Goal: Check status: Check status

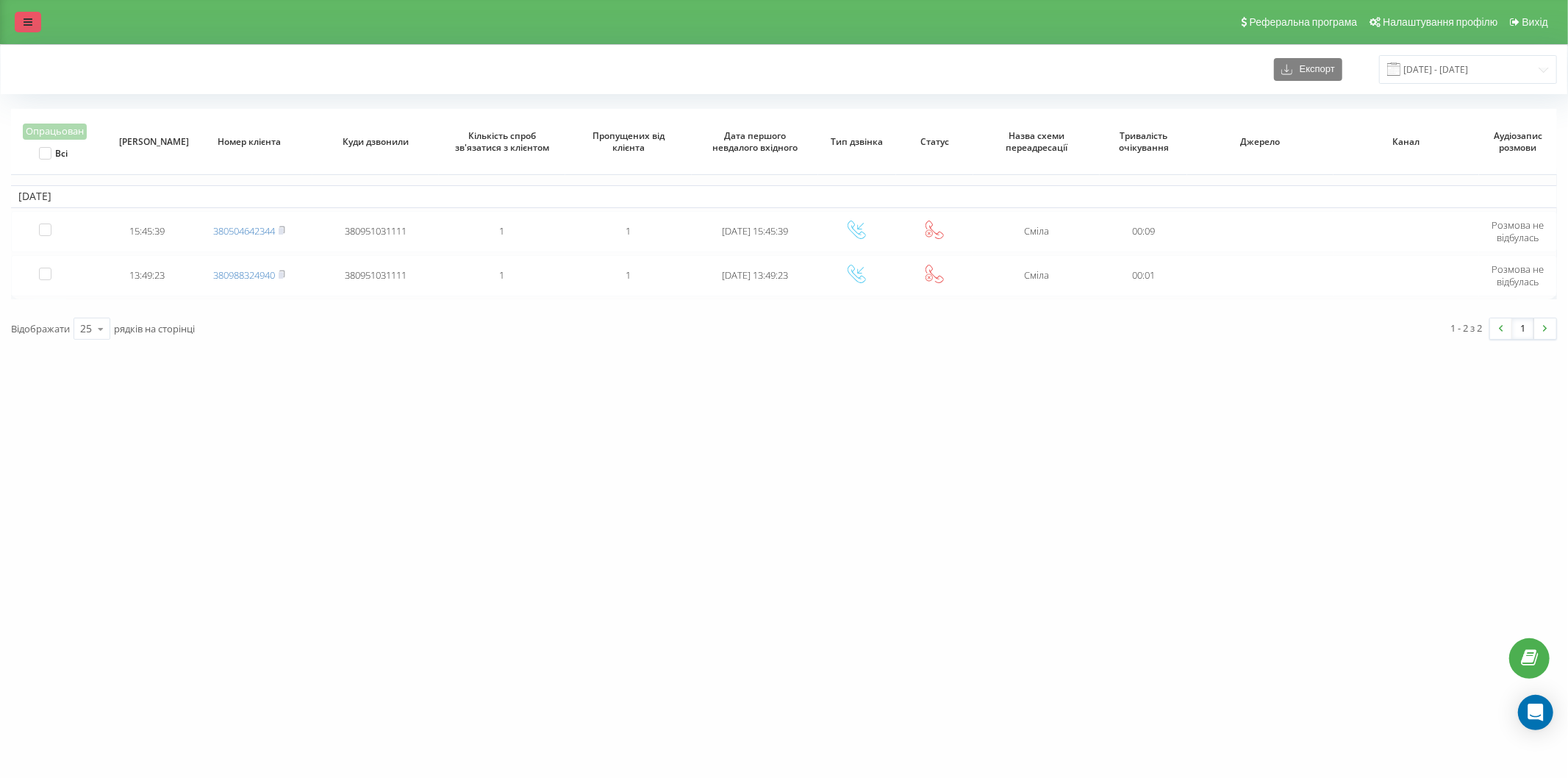
click at [35, 25] on link at bounding box center [28, 21] width 26 height 21
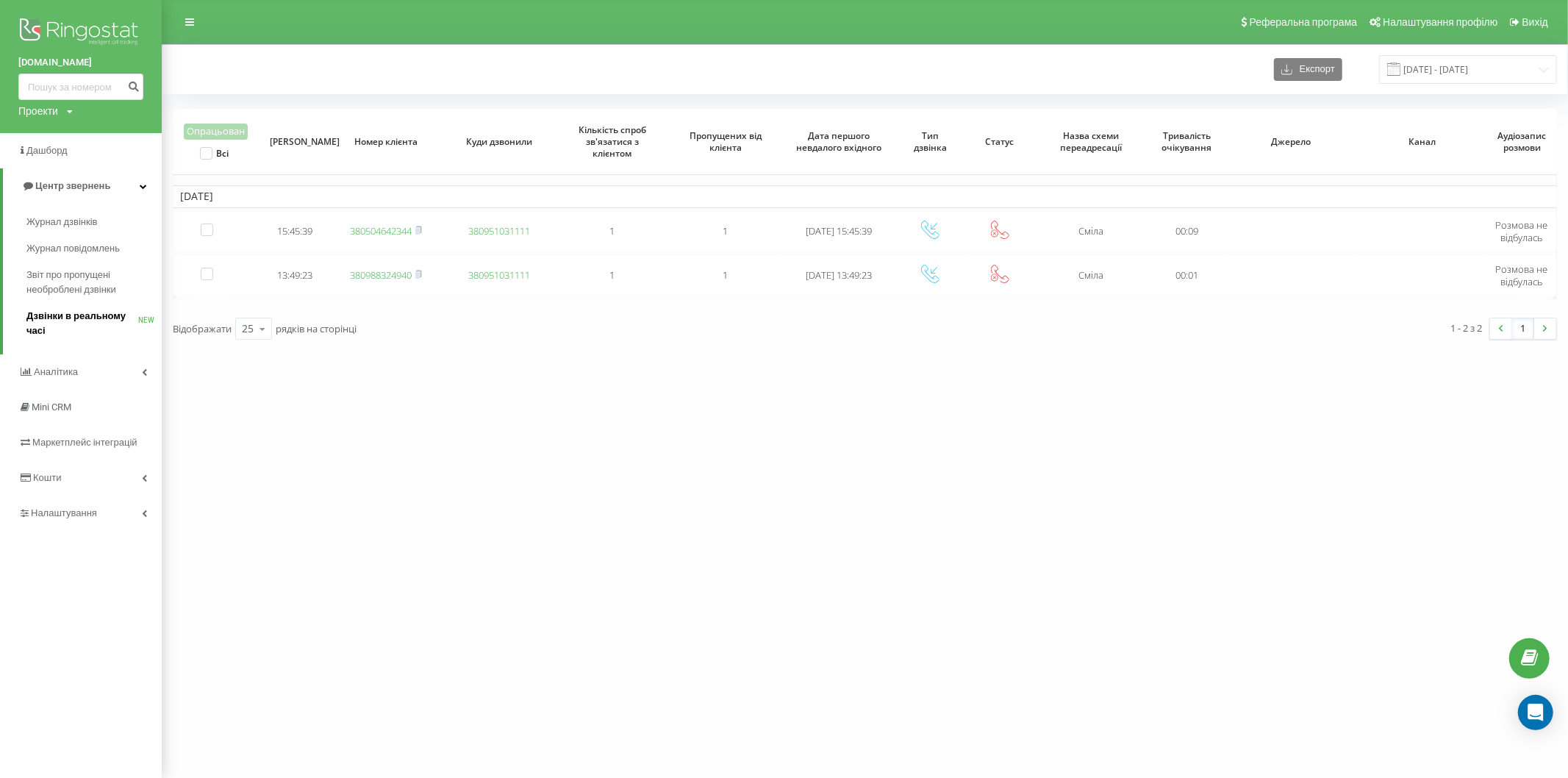
click at [44, 312] on span "Дзвінки в реальному часі" at bounding box center [82, 323] width 112 height 29
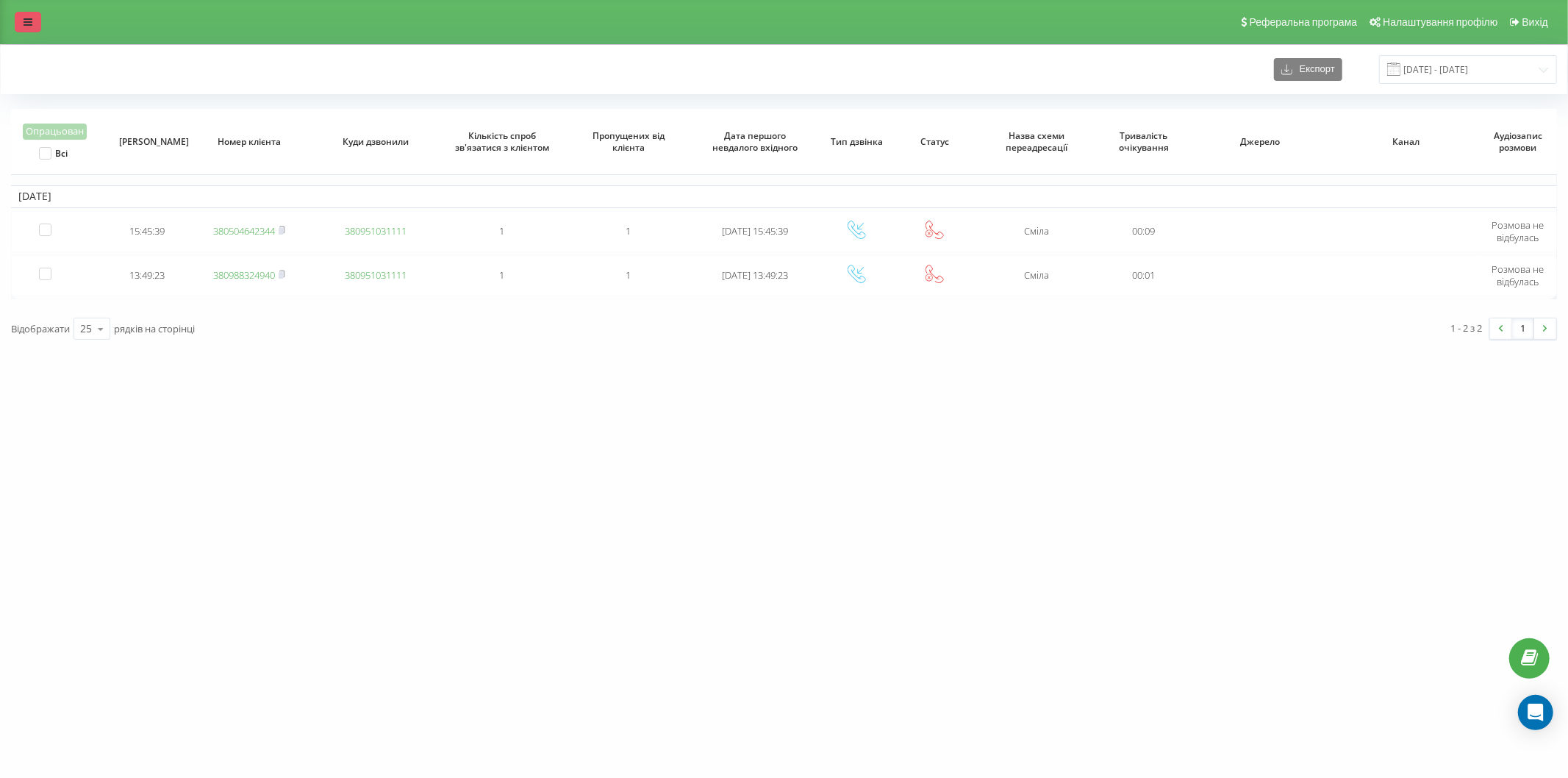
click at [28, 15] on link at bounding box center [28, 21] width 26 height 21
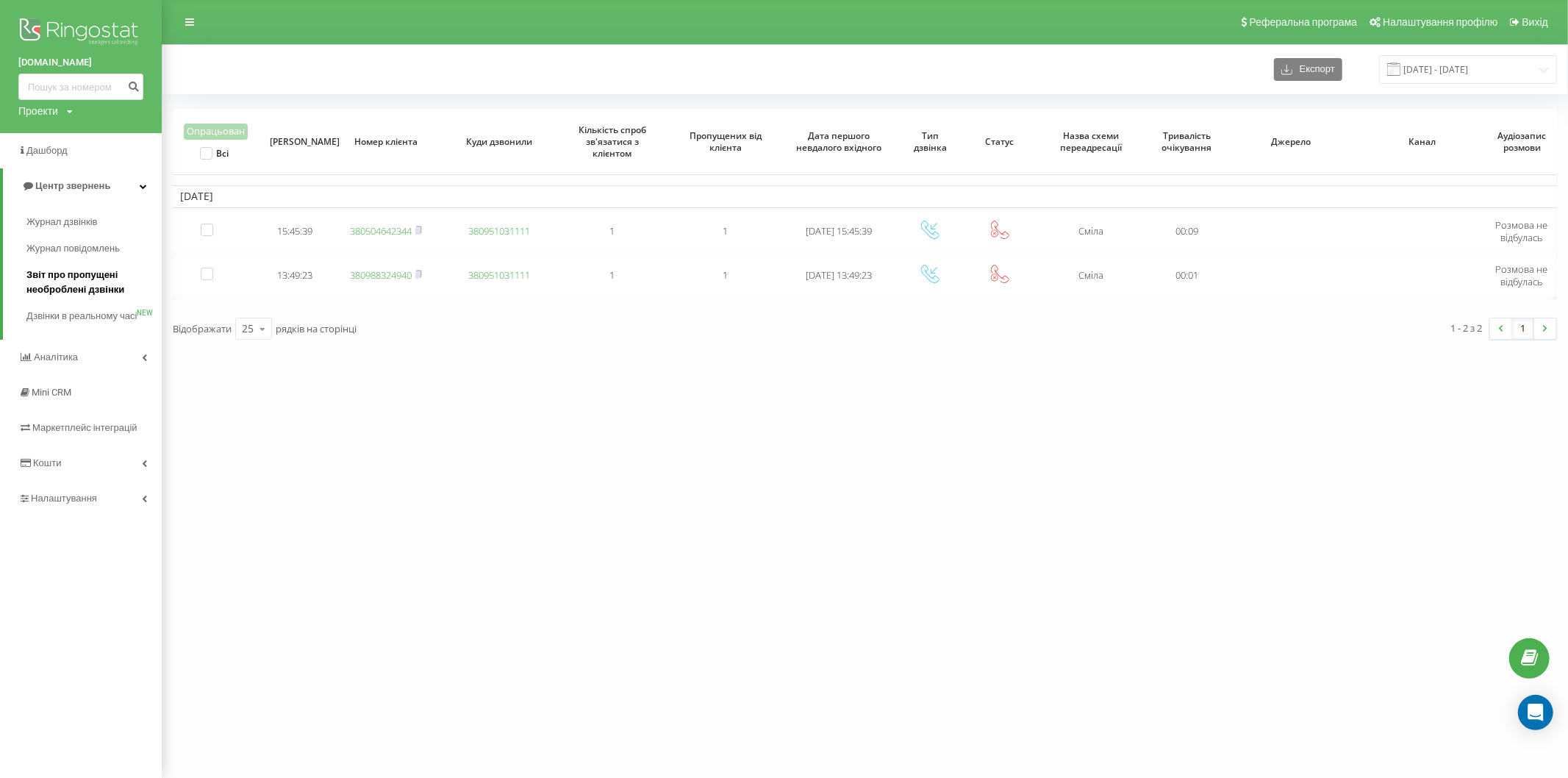
click at [64, 279] on span "Звіт про пропущені необроблені дзвінки" at bounding box center [90, 282] width 128 height 29
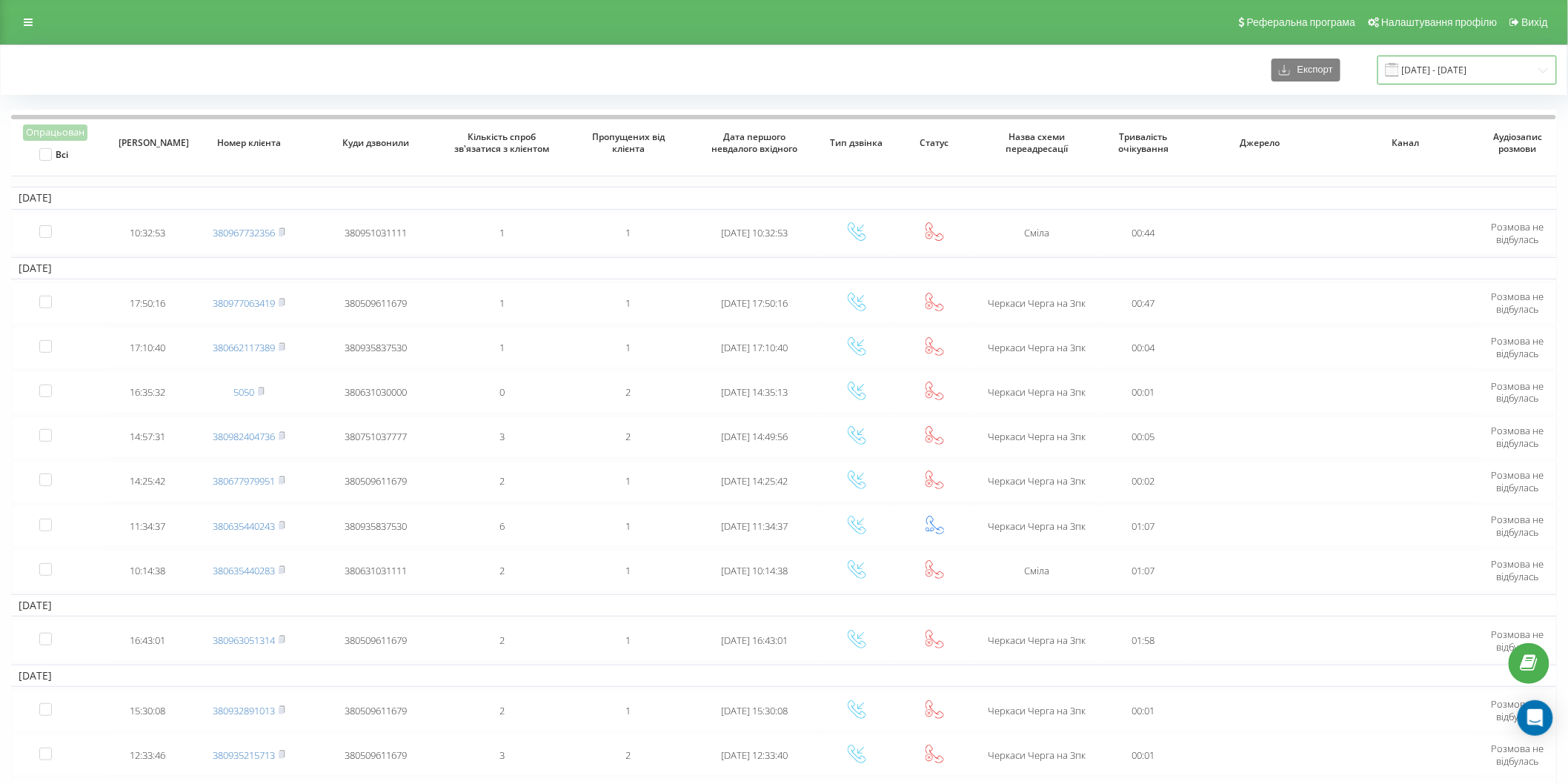
click at [1437, 74] on input "06.10.2024 - 06.11.2024" at bounding box center [1467, 70] width 179 height 29
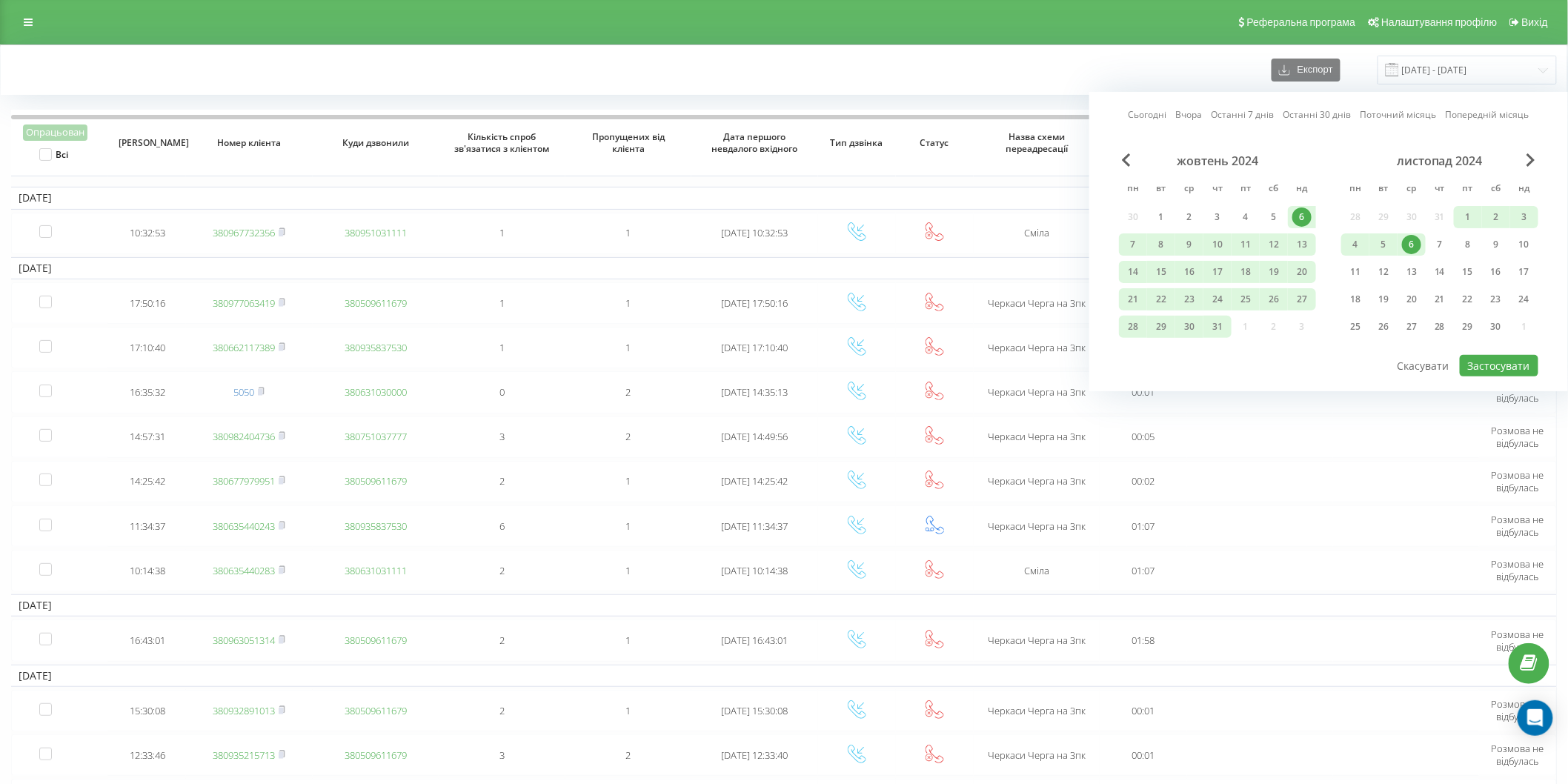
click at [1156, 114] on link "Сьогодні" at bounding box center [1148, 114] width 39 height 14
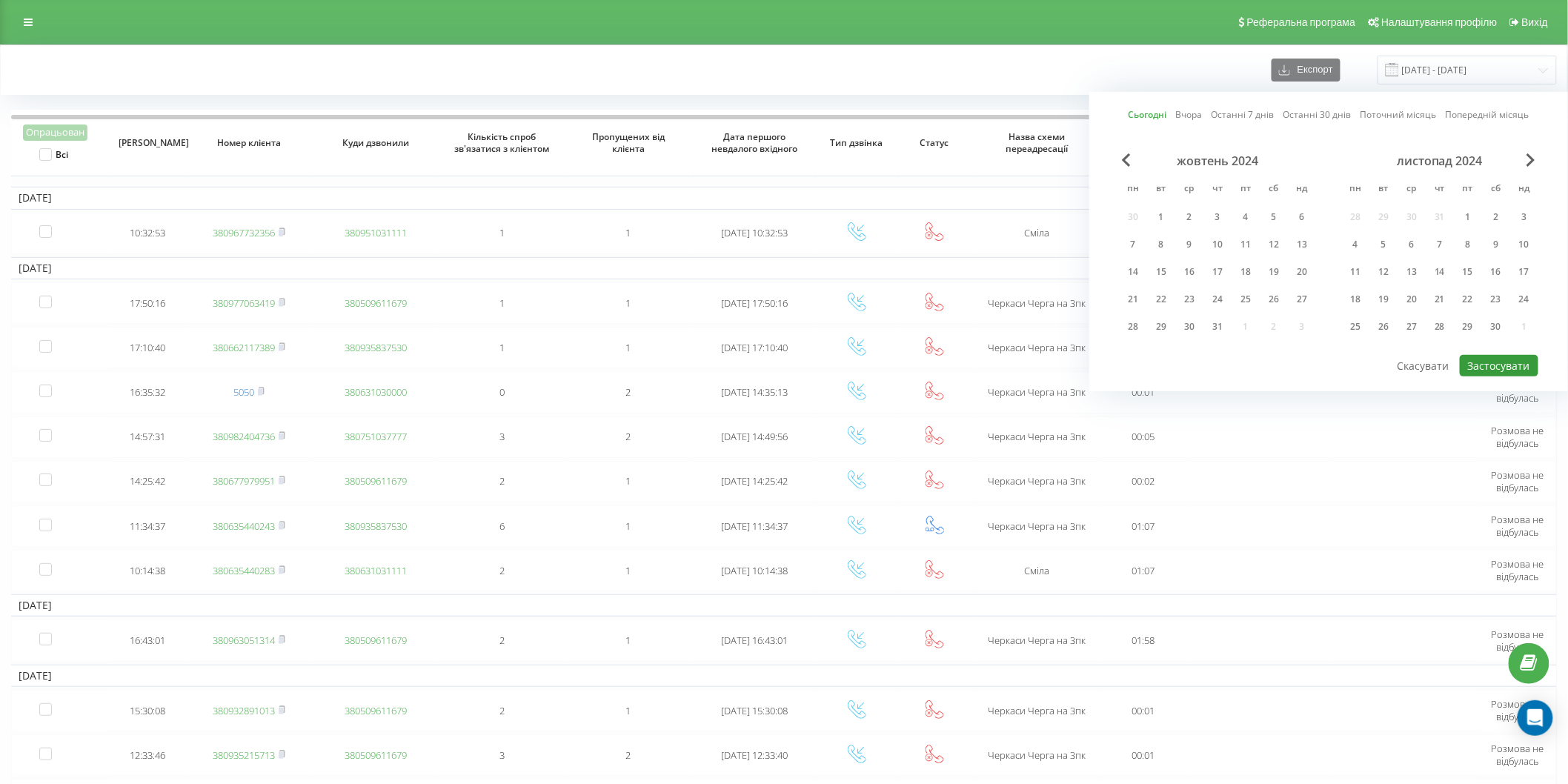
click at [1514, 365] on button "Застосувати" at bounding box center [1499, 366] width 79 height 22
type input "[DATE] - [DATE]"
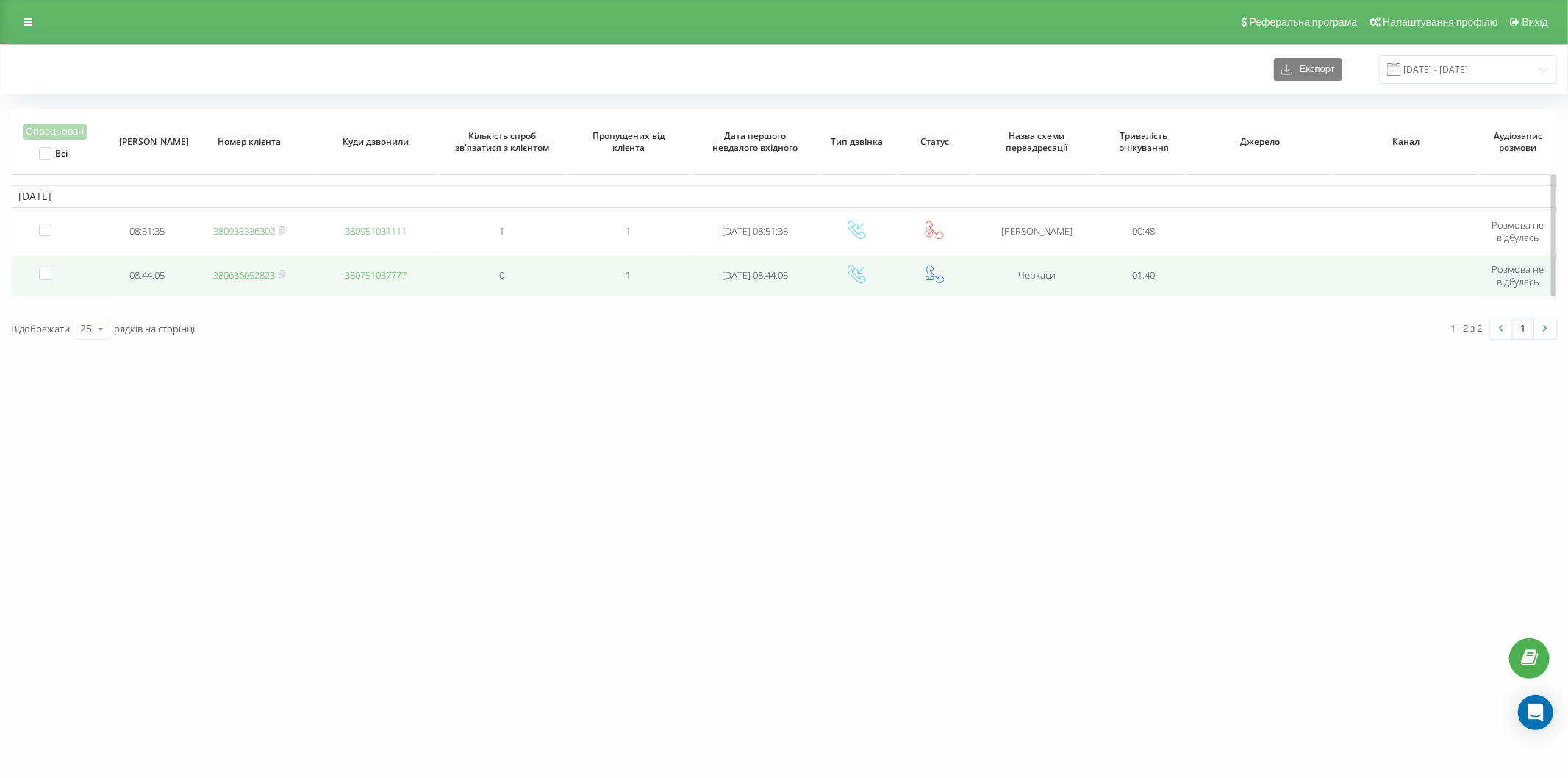
click at [240, 272] on link "380636052823" at bounding box center [244, 275] width 61 height 13
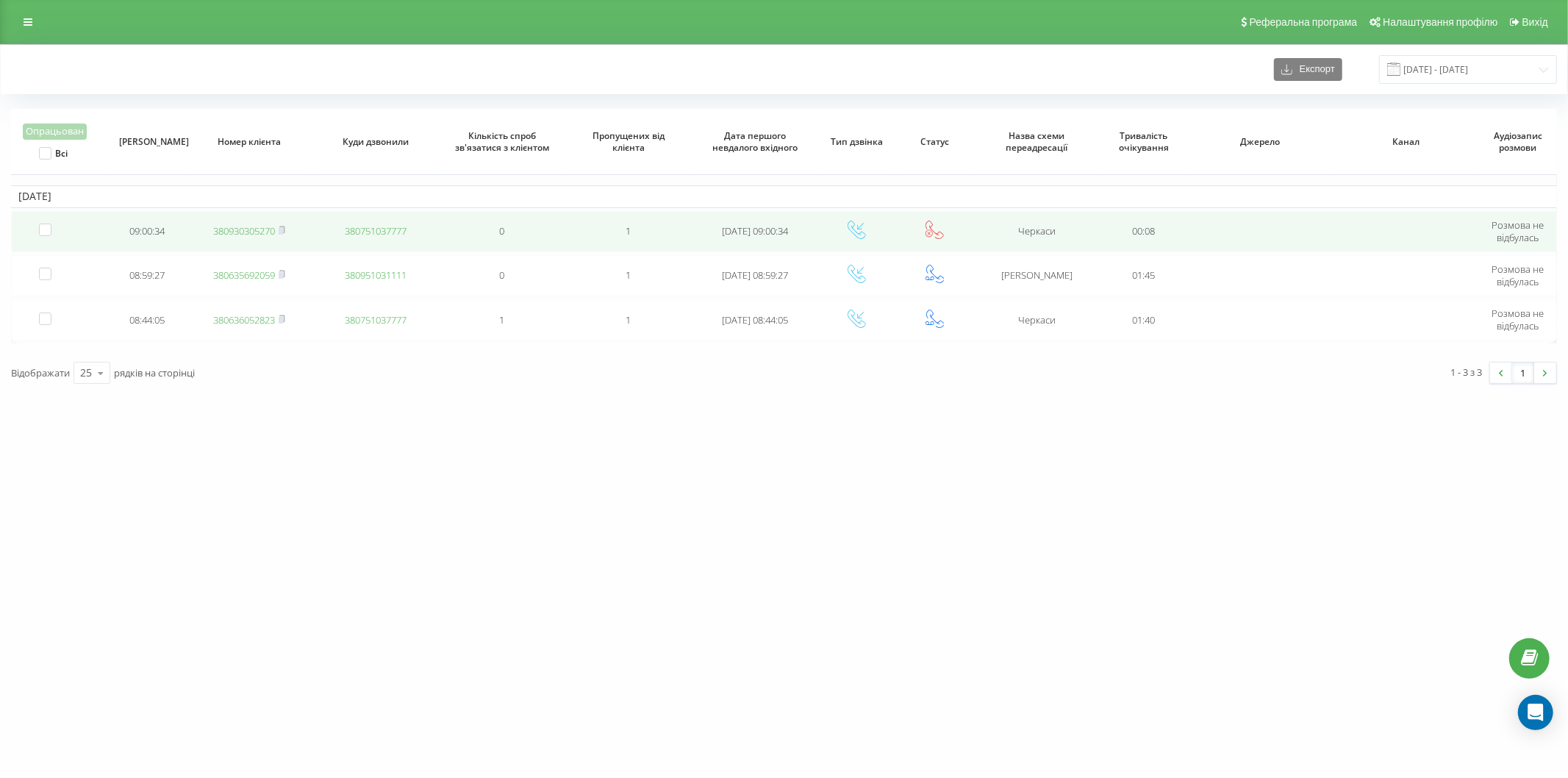
click at [255, 224] on link "380930305270" at bounding box center [244, 230] width 61 height 13
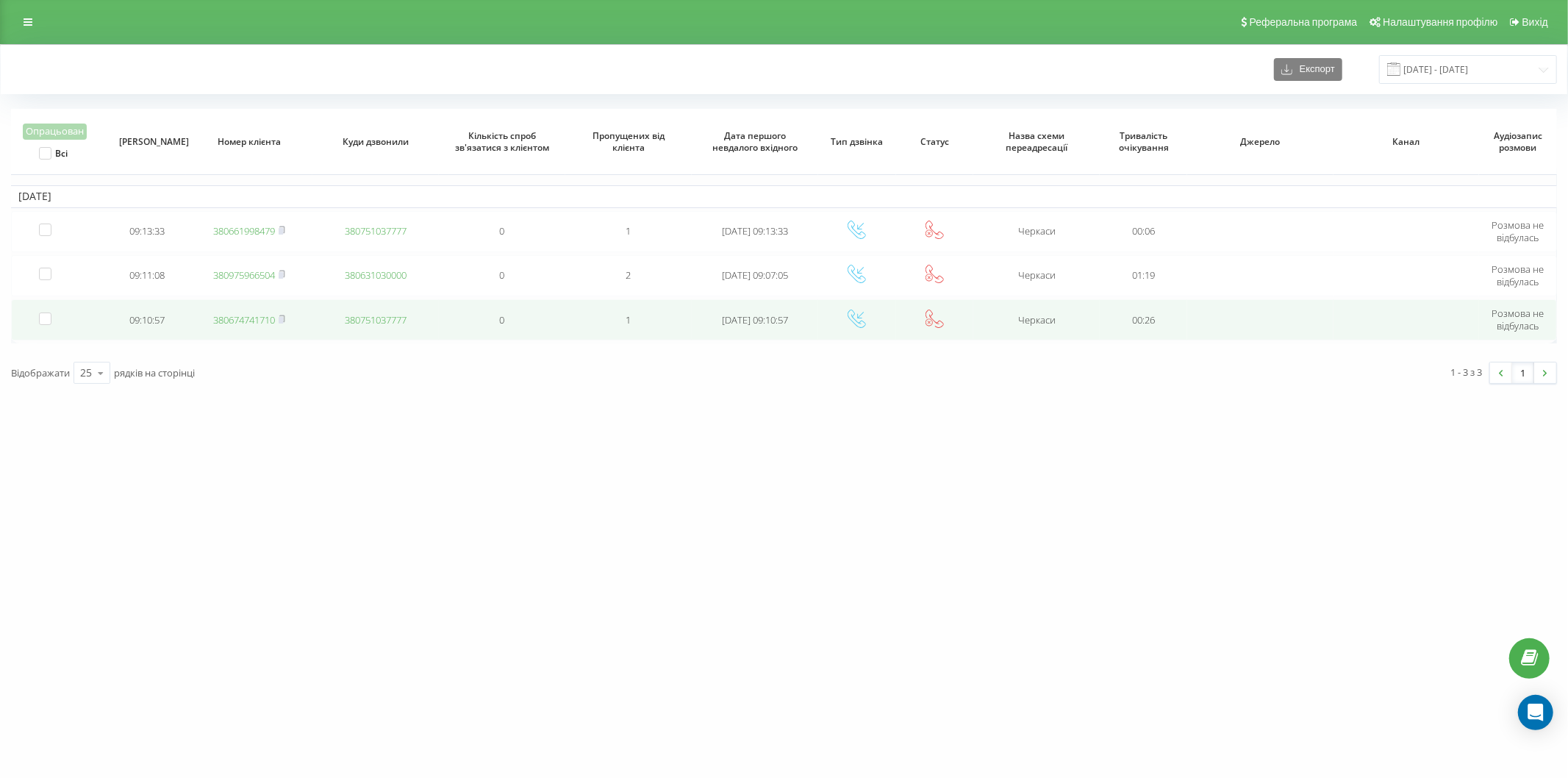
click at [248, 317] on link "380674741710" at bounding box center [244, 319] width 61 height 13
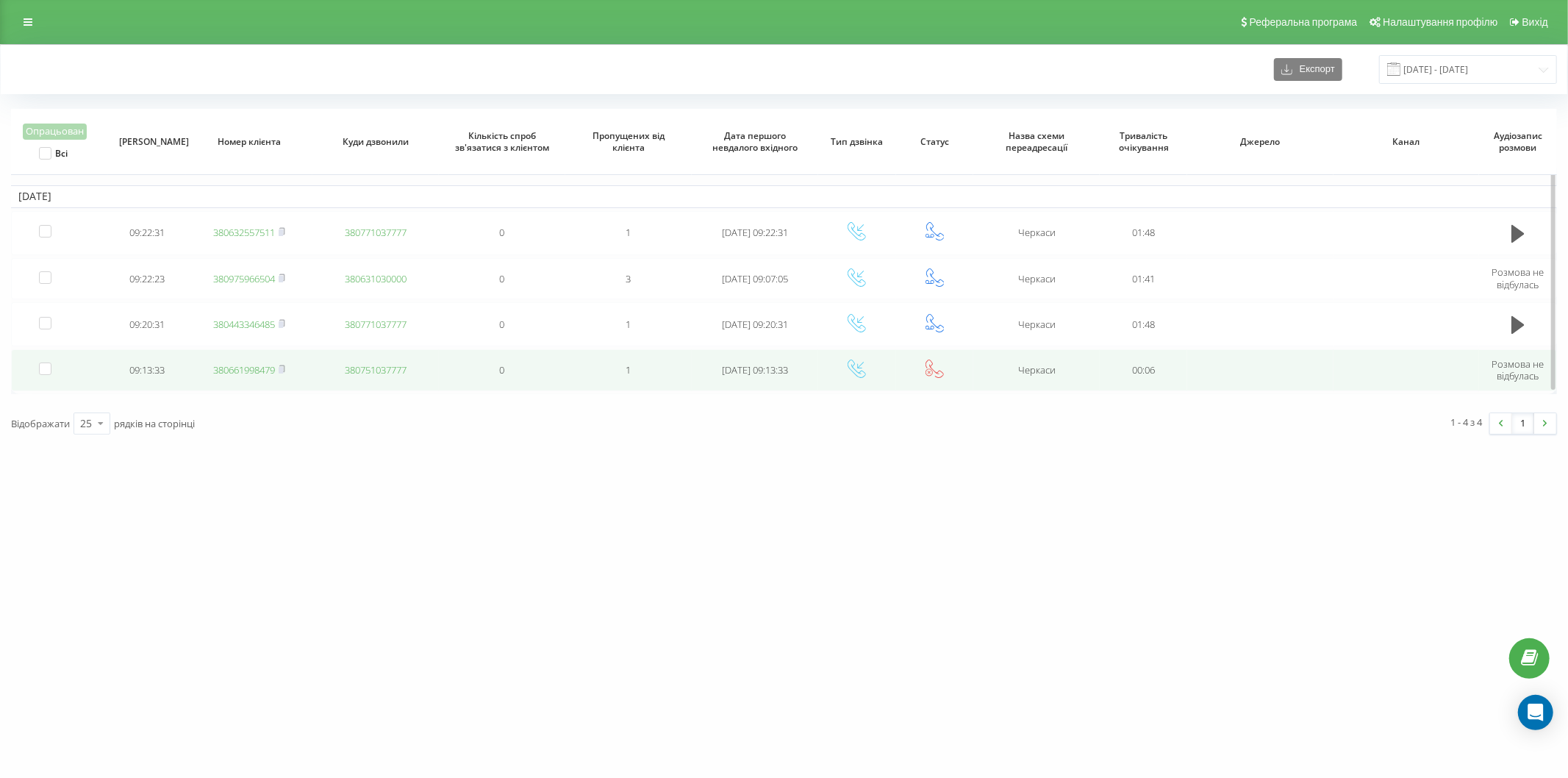
click at [236, 369] on link "380661998479" at bounding box center [244, 369] width 61 height 13
click at [237, 368] on link "380975966504" at bounding box center [244, 369] width 61 height 13
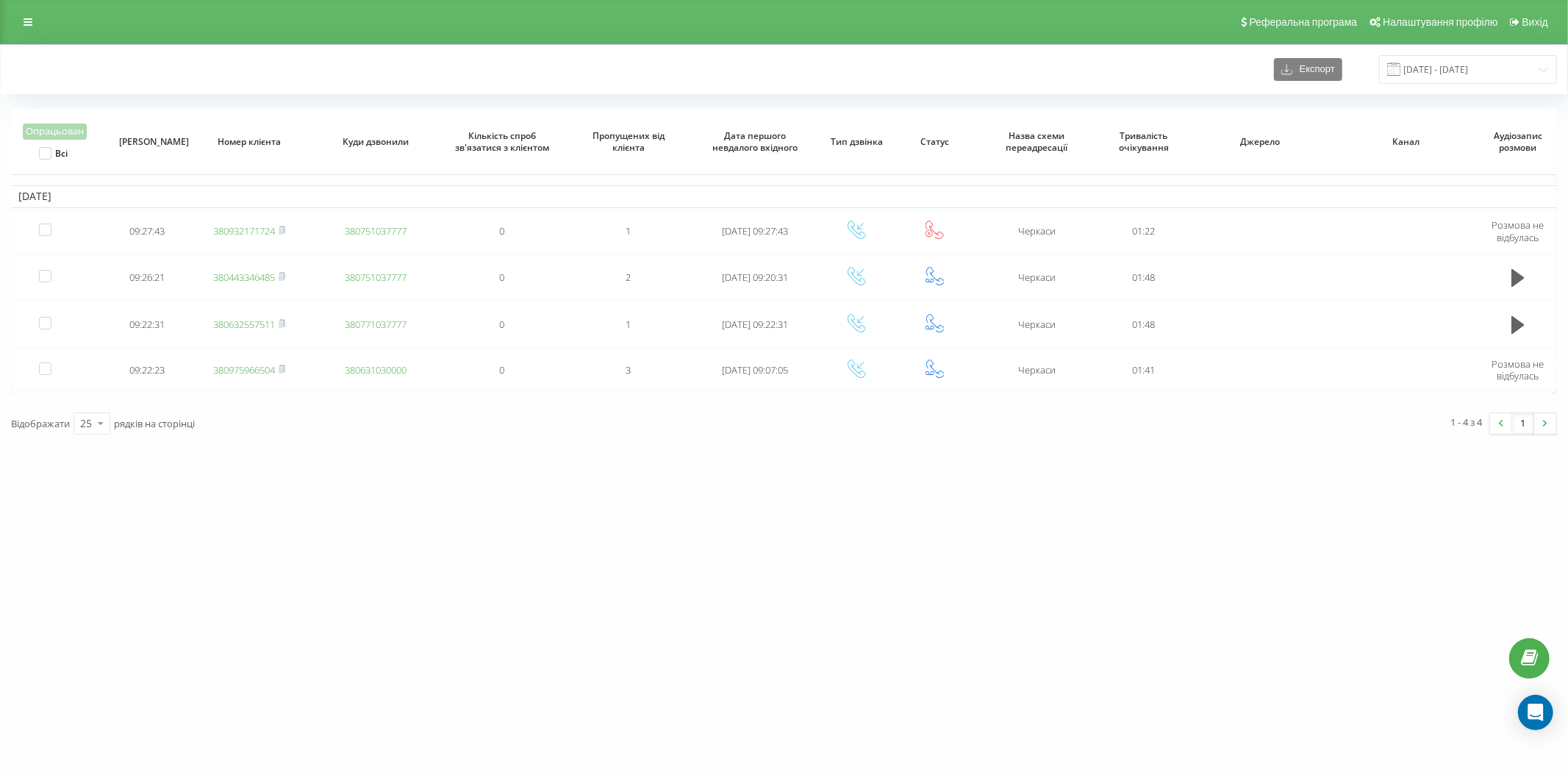
click at [1165, 424] on div "1 - 4 з 4 1" at bounding box center [1176, 424] width 784 height 43
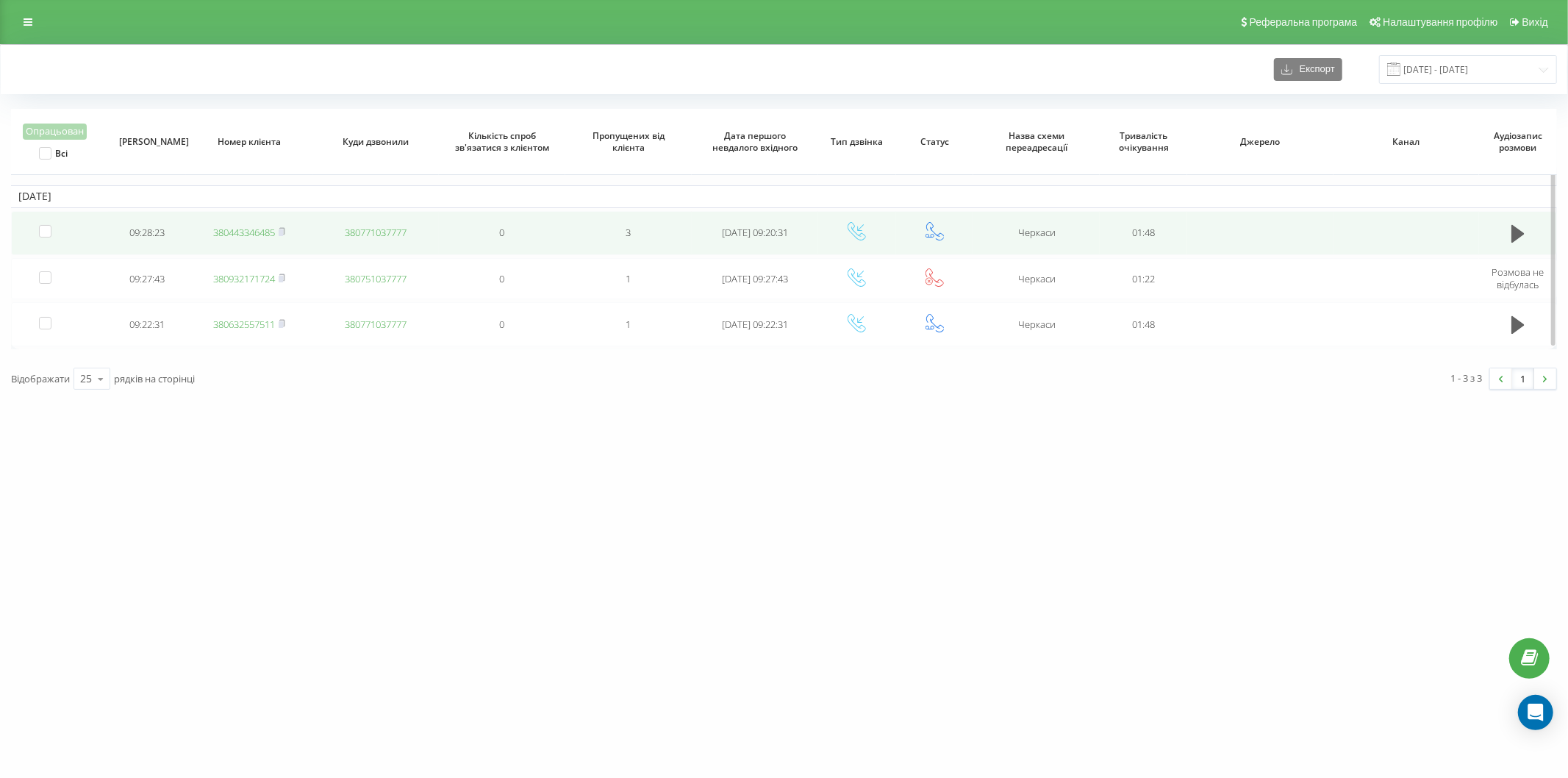
click at [241, 232] on link "380443346485" at bounding box center [244, 232] width 61 height 13
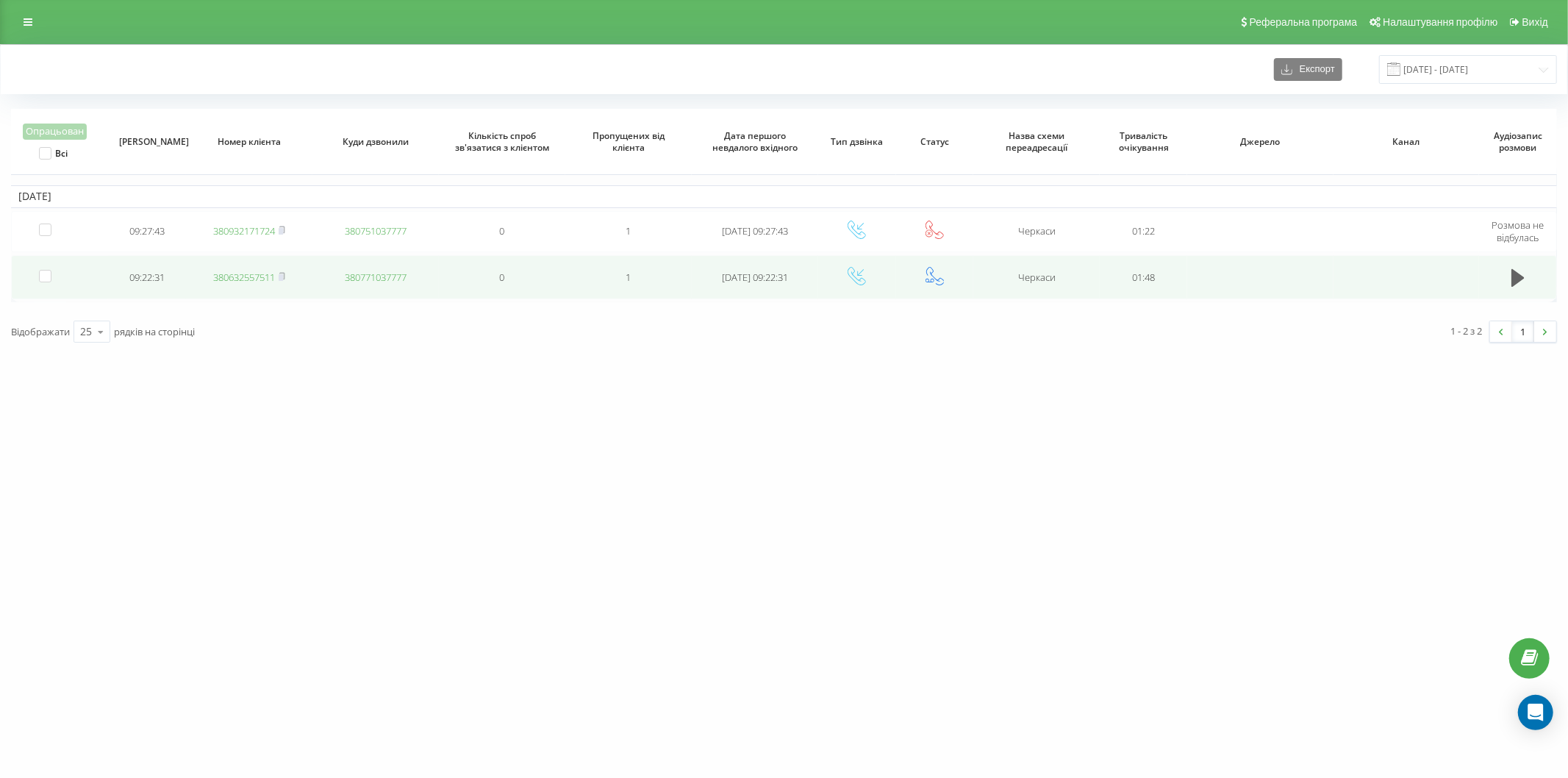
click at [265, 268] on td "380632557511" at bounding box center [249, 276] width 127 height 44
click at [214, 272] on link "380632557511" at bounding box center [244, 277] width 61 height 13
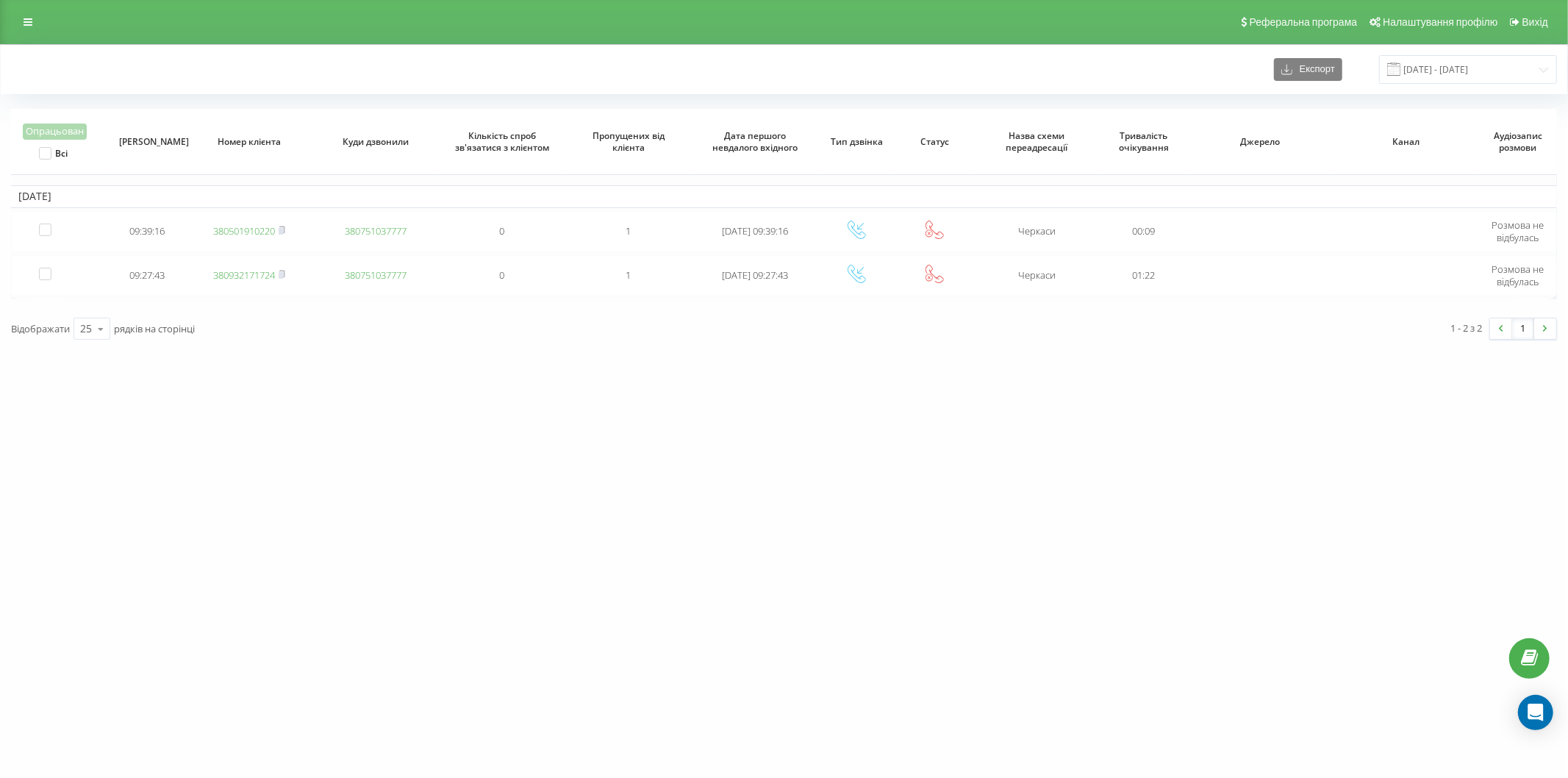
click at [825, 372] on div "[DOMAIN_NAME] Проекти [DOMAIN_NAME] Дашборд Центр звернень Журнал дзвінків Журн…" at bounding box center [784, 389] width 1568 height 778
